Goal: Navigation & Orientation: Find specific page/section

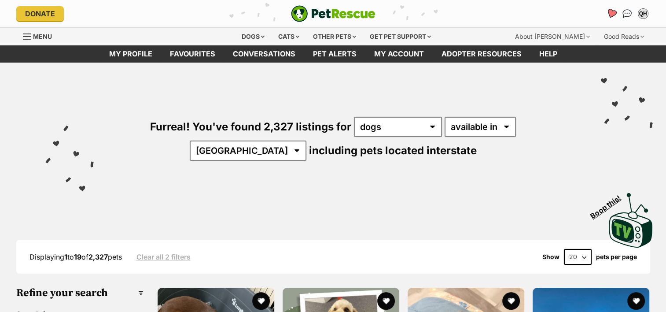
click at [613, 13] on icon "Favourites" at bounding box center [611, 13] width 11 height 10
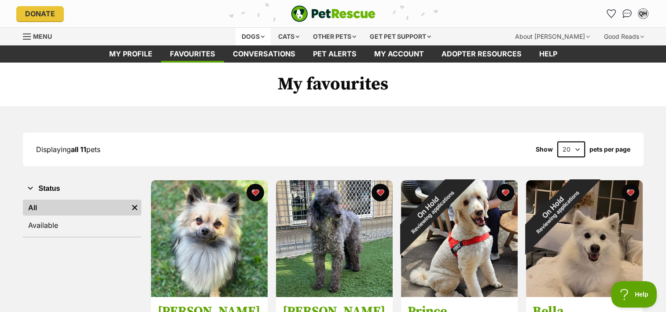
click at [256, 37] on div "Dogs" at bounding box center [252, 37] width 35 height 18
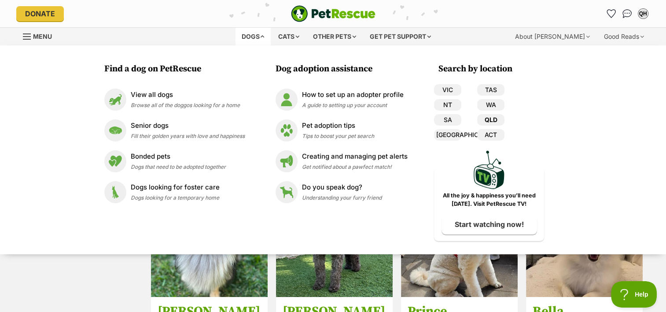
click at [491, 120] on link "QLD" at bounding box center [490, 119] width 27 height 11
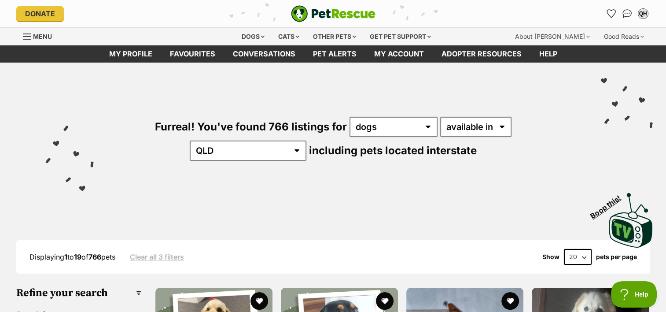
click at [584, 252] on select "20 40 60" at bounding box center [578, 257] width 28 height 16
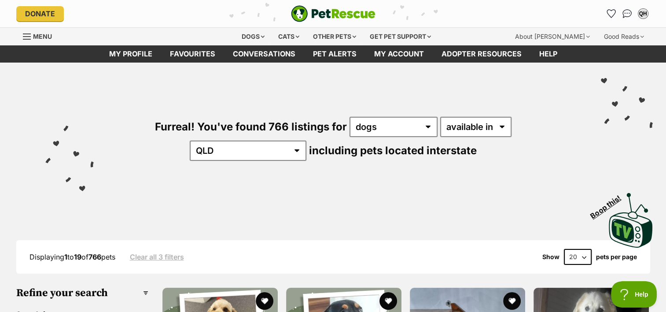
select select "60"
click at [564, 249] on select "20 40 60" at bounding box center [578, 257] width 28 height 16
